Goal: Transaction & Acquisition: Obtain resource

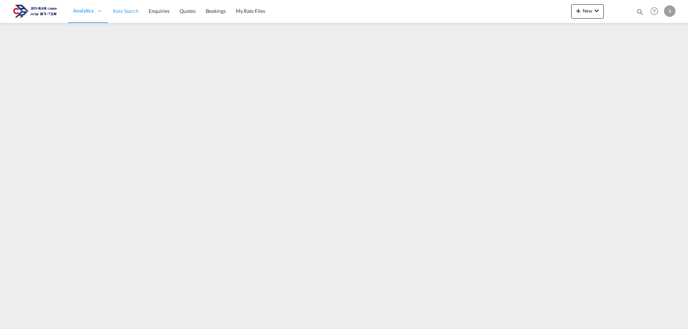
click at [129, 11] on span "Rate Search" at bounding box center [126, 11] width 26 height 6
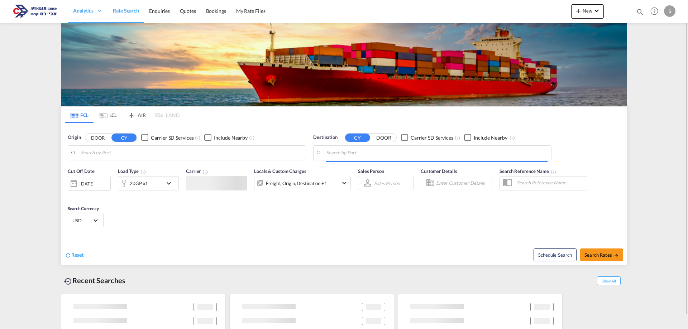
type input "[GEOGRAPHIC_DATA], [GEOGRAPHIC_DATA]"
type input "Ashdod, ILASH"
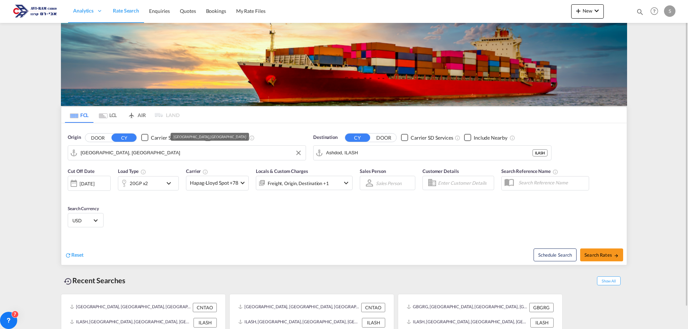
click at [113, 153] on input "[GEOGRAPHIC_DATA], [GEOGRAPHIC_DATA]" at bounding box center [191, 153] width 221 height 11
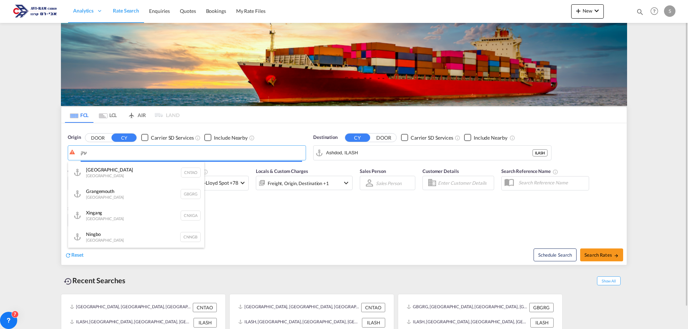
type input "ע"
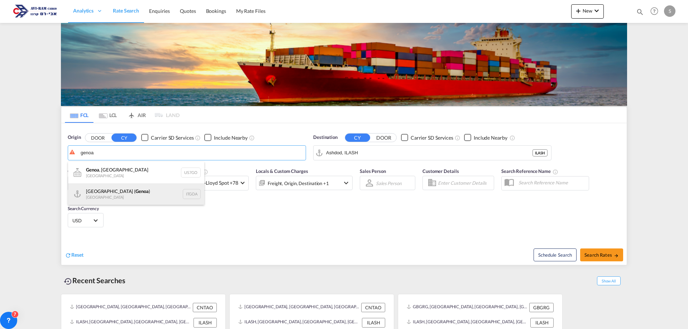
click at [119, 190] on div "[GEOGRAPHIC_DATA] ( [GEOGRAPHIC_DATA] ) [GEOGRAPHIC_DATA] ITGOA" at bounding box center [136, 193] width 136 height 21
type input "[GEOGRAPHIC_DATA] ([GEOGRAPHIC_DATA]), [GEOGRAPHIC_DATA]"
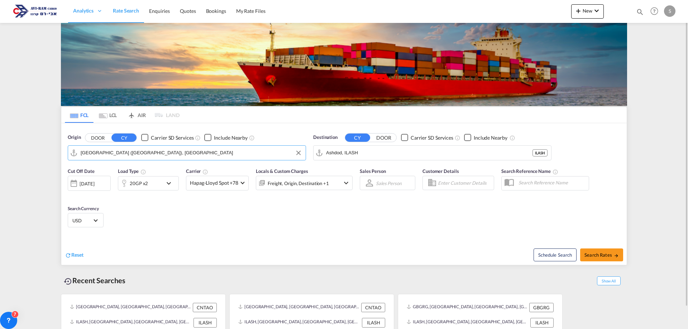
click at [149, 181] on div "20GP x2" at bounding box center [140, 183] width 44 height 14
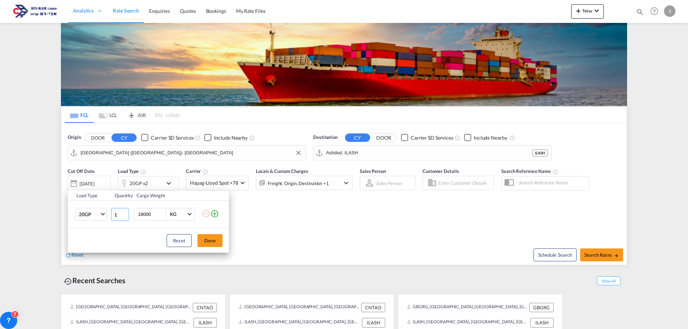
type input "1"
click at [126, 215] on input "1" at bounding box center [120, 214] width 18 height 13
drag, startPoint x: 157, startPoint y: 213, endPoint x: 125, endPoint y: 223, distance: 33.6
click at [125, 223] on tr "20GP 20GP 40GP 40HC 45HC 20RE 40RE 40HR 20OT 40OT 20FR 40FR 40NR 20NR 45S 20TK …" at bounding box center [148, 215] width 161 height 28
click at [151, 216] on input "number" at bounding box center [151, 214] width 29 height 12
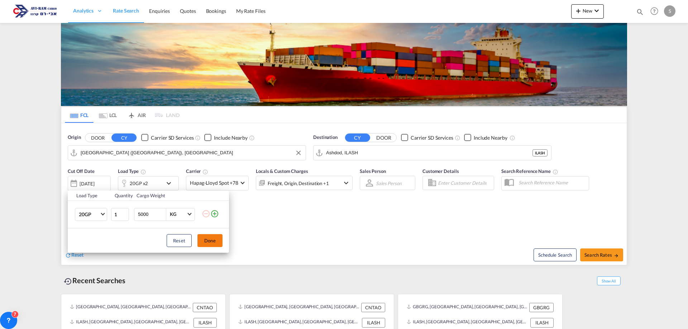
type input "5000"
click at [209, 242] on button "Done" at bounding box center [209, 240] width 25 height 13
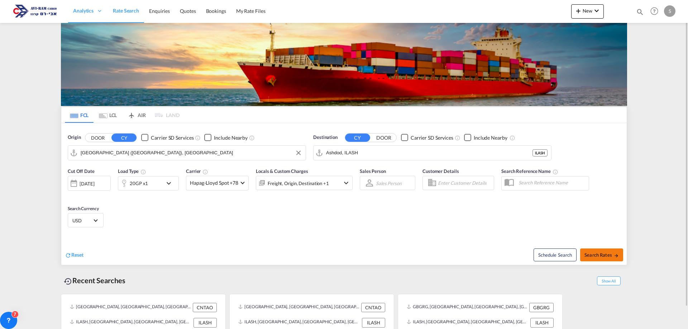
click at [612, 255] on span "Search Rates" at bounding box center [601, 255] width 34 height 6
type input "ITGOA to ILASH / [DATE]"
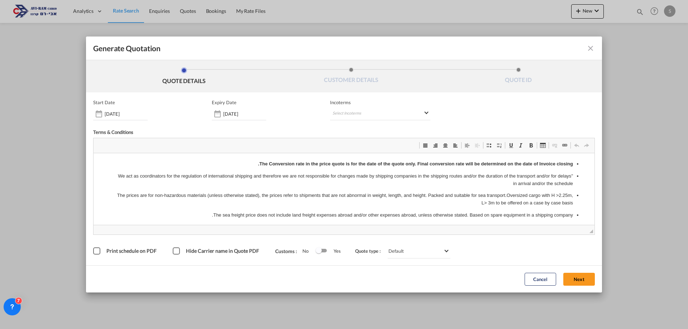
click at [357, 107] on div "Incoterms Select Incoterms -" at bounding box center [380, 110] width 100 height 21
click at [355, 113] on md-select "Select Incoterms" at bounding box center [380, 113] width 100 height 13
click at [364, 127] on input "search" at bounding box center [372, 128] width 66 height 6
type input "FOB"
click at [371, 145] on div "Free on Board" at bounding box center [376, 146] width 68 height 5
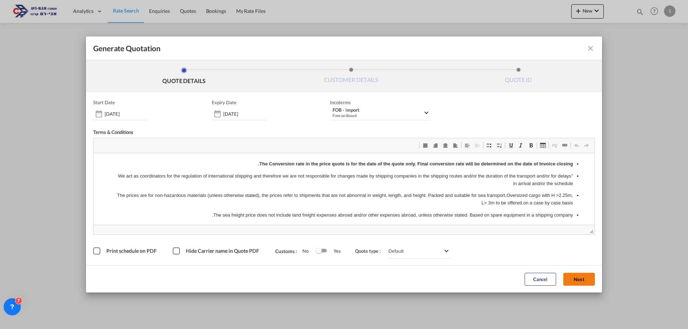
click at [580, 280] on button "Next" at bounding box center [579, 279] width 32 height 13
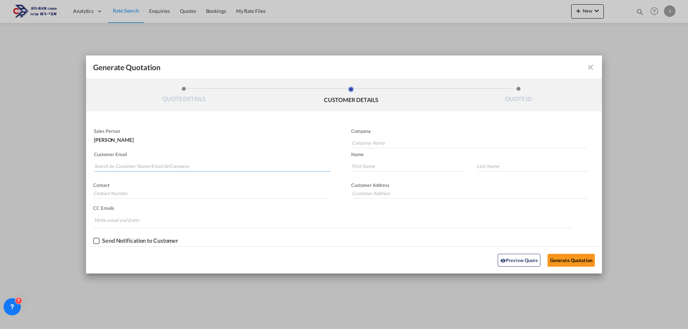
click at [182, 169] on input "Search by Customer Name/Email Id/Company" at bounding box center [212, 166] width 236 height 11
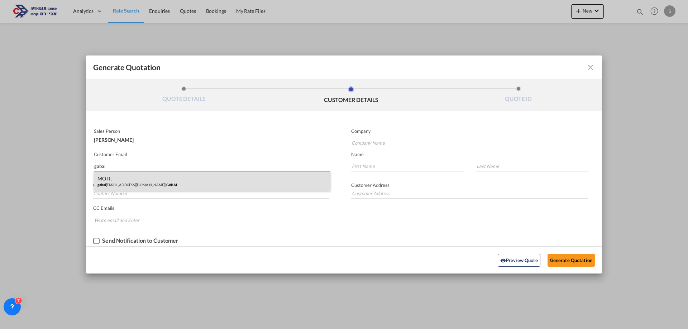
type input "gabai"
click at [160, 184] on div "MOTI . gabai [EMAIL_ADDRESS][DOMAIN_NAME] | GABAI" at bounding box center [212, 181] width 236 height 19
type input "GABAI"
type input "[EMAIL_ADDRESS][DOMAIN_NAME]"
type input "MOTI"
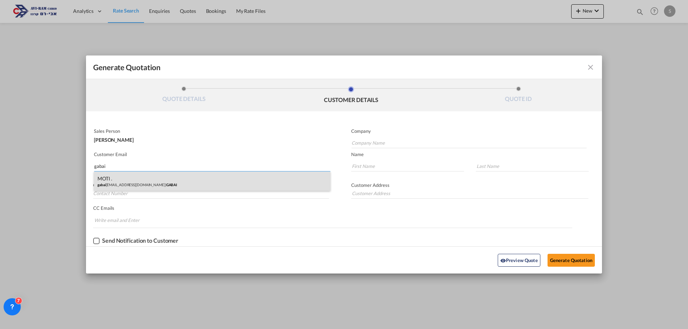
type input "."
type input ".MOTI"
type input "."
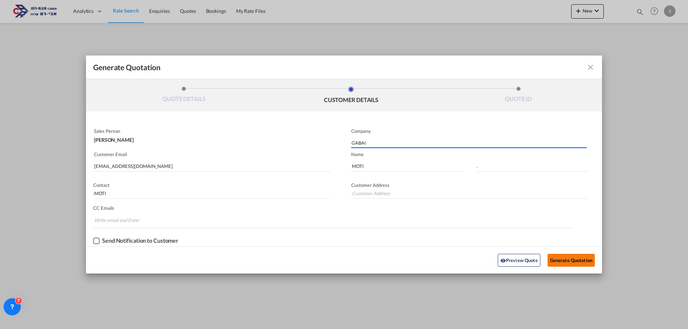
click at [584, 260] on button "Generate Quotation" at bounding box center [570, 260] width 47 height 13
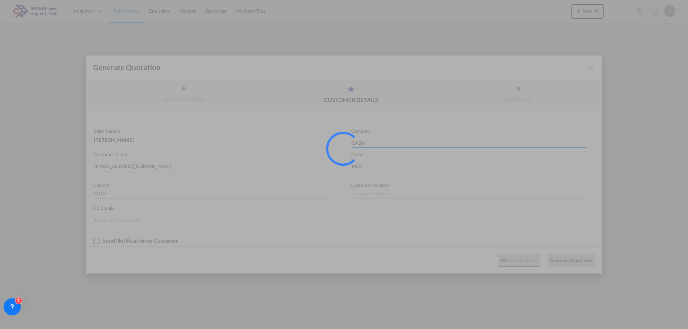
type input "."
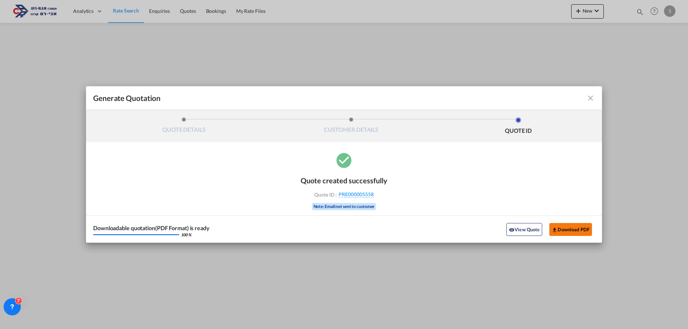
click at [555, 226] on button "Download PDF" at bounding box center [570, 229] width 43 height 13
